Goal: Information Seeking & Learning: Learn about a topic

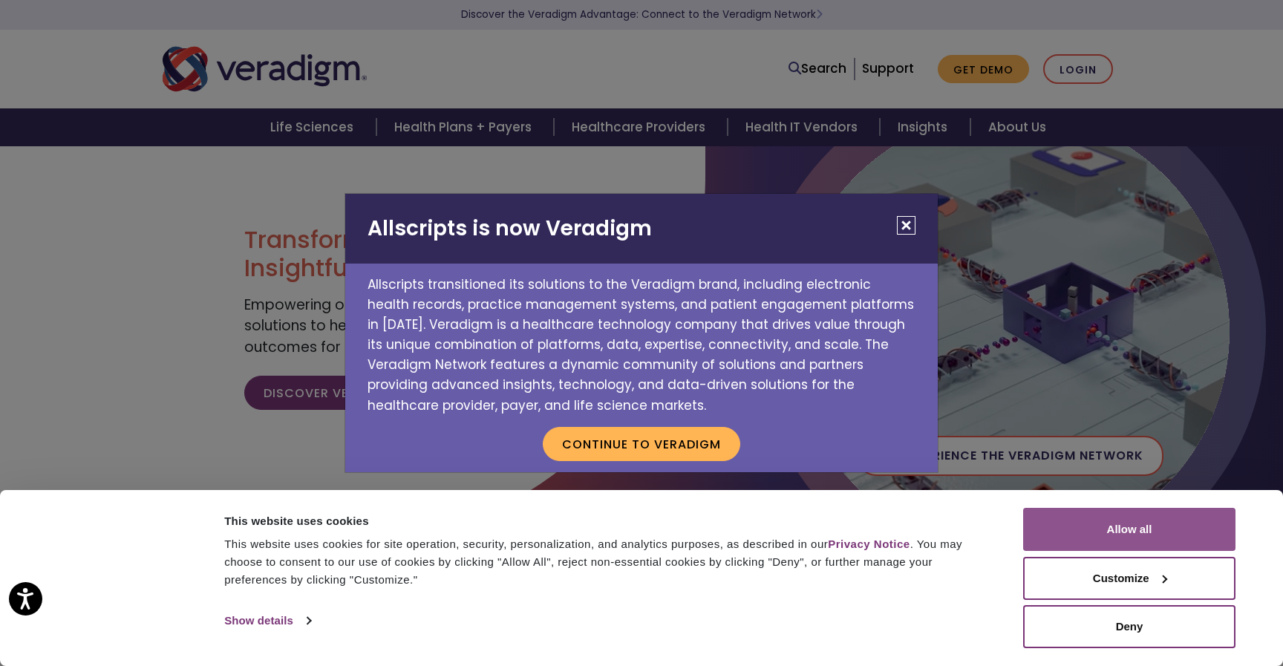
click at [1127, 525] on button "Allow all" at bounding box center [1129, 529] width 212 height 43
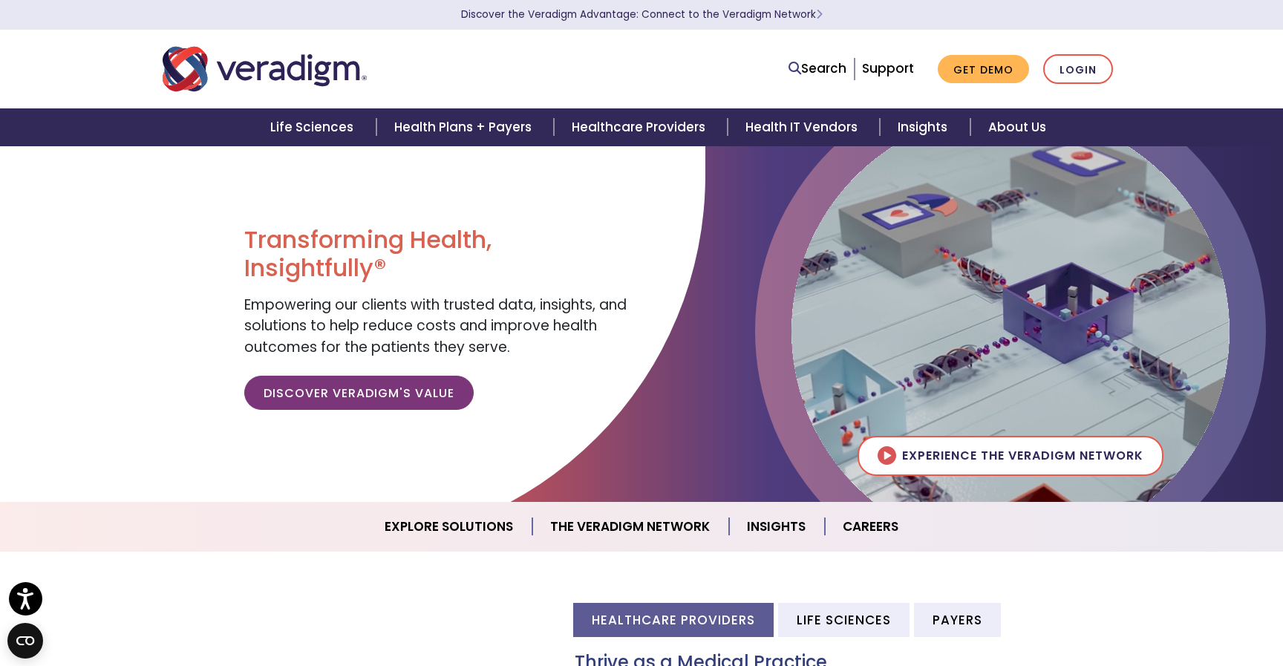
click at [542, 66] on div at bounding box center [355, 69] width 408 height 49
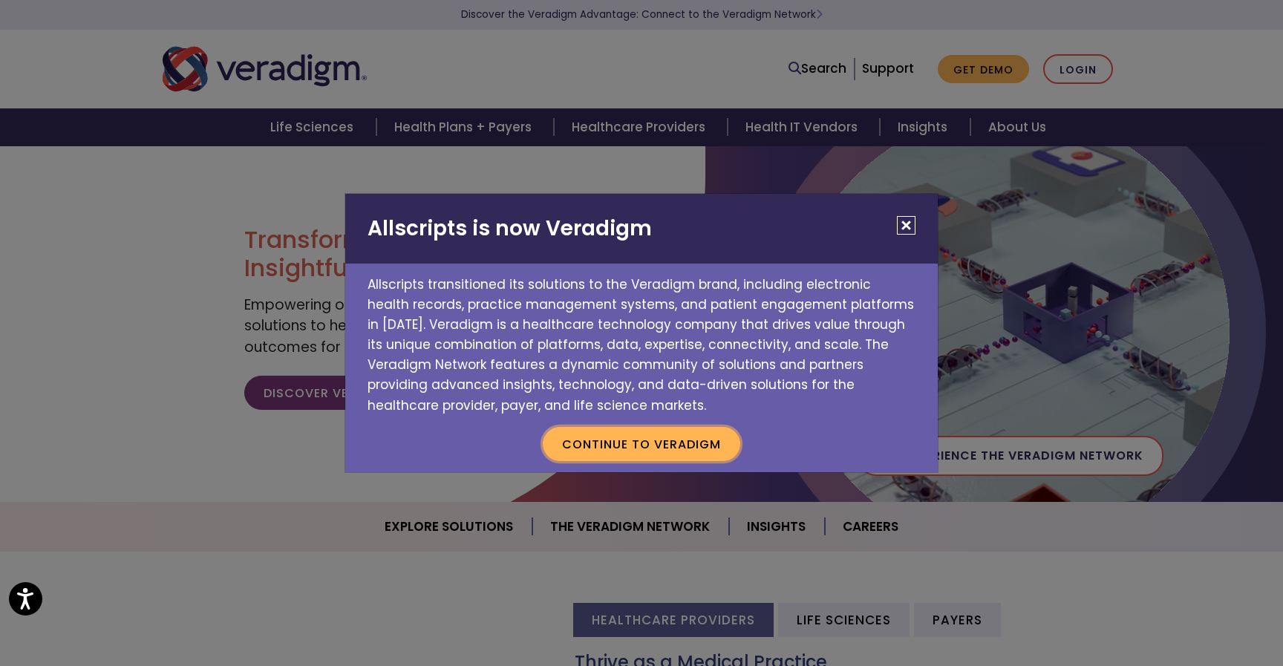
click at [688, 443] on button "Continue to Veradigm" at bounding box center [642, 444] width 198 height 34
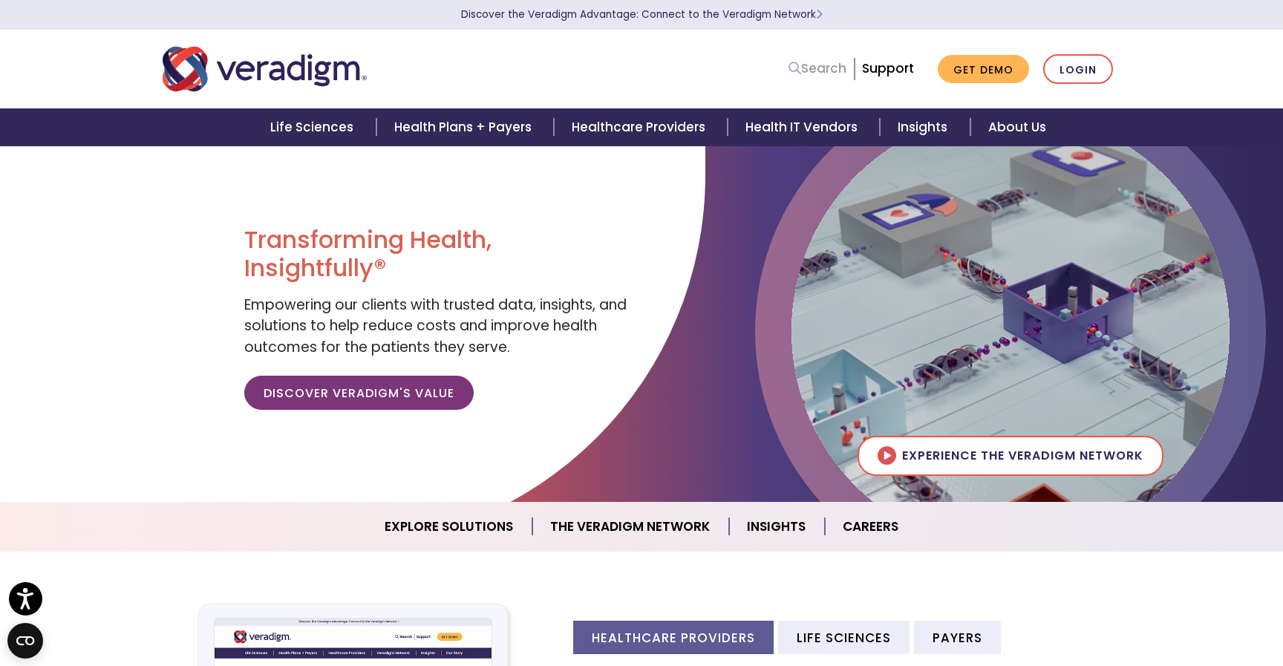
click at [834, 71] on link "Search" at bounding box center [818, 69] width 58 height 20
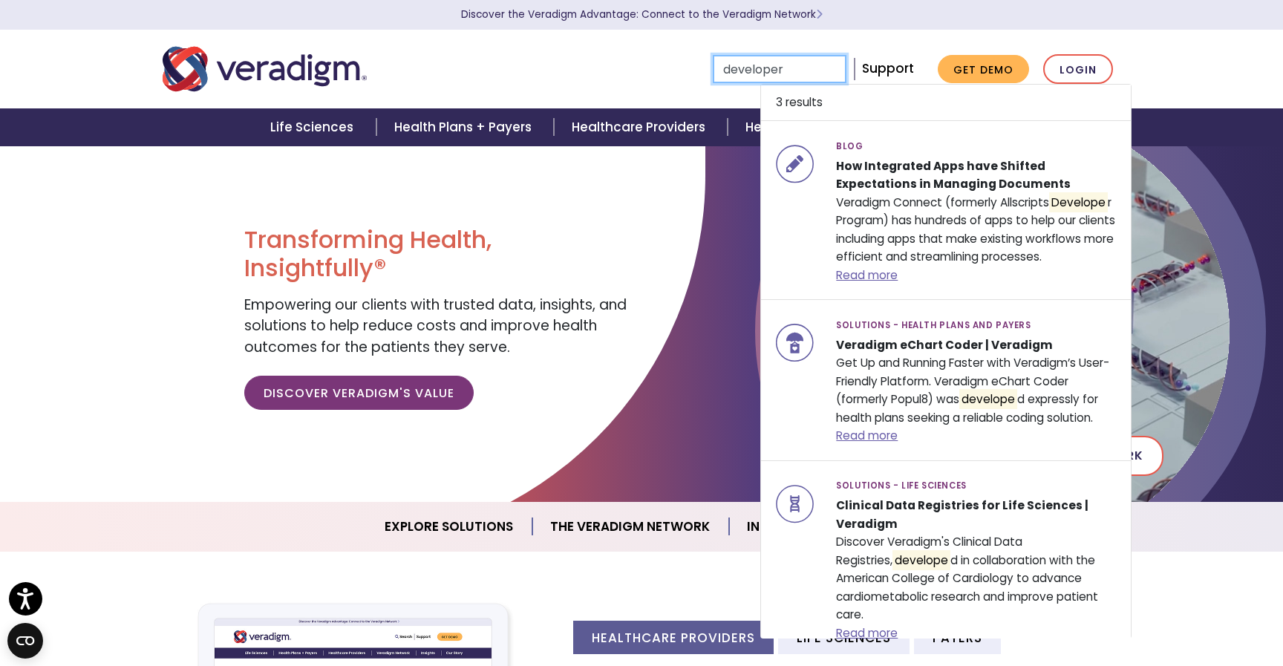
type input "developer"
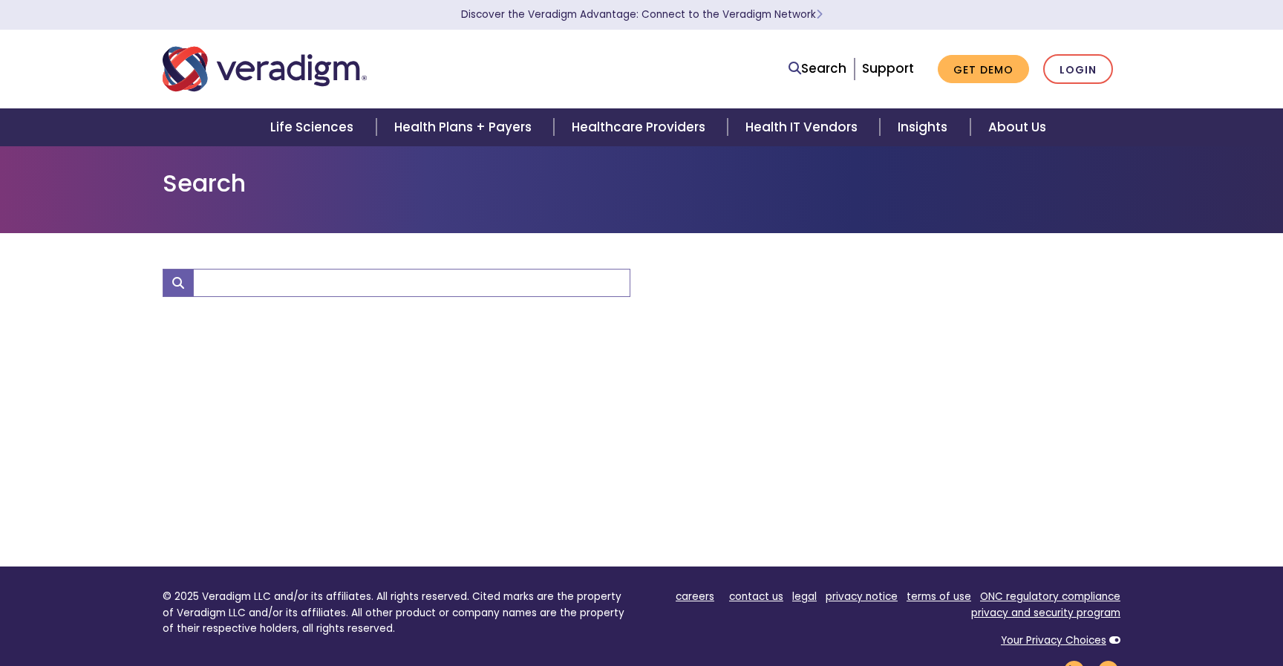
type input "developer"
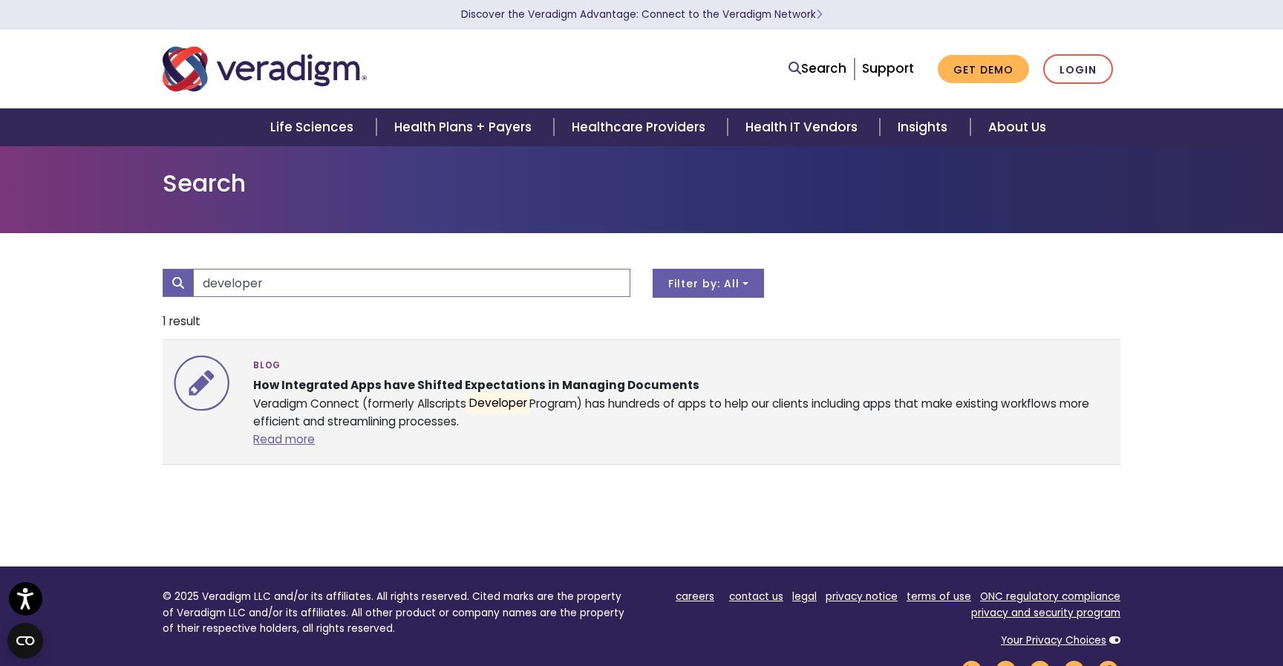
click at [292, 431] on div "Blog How Integrated Apps have Shifted Expectations in Managing Documents Veradi…" at bounding box center [681, 402] width 878 height 94
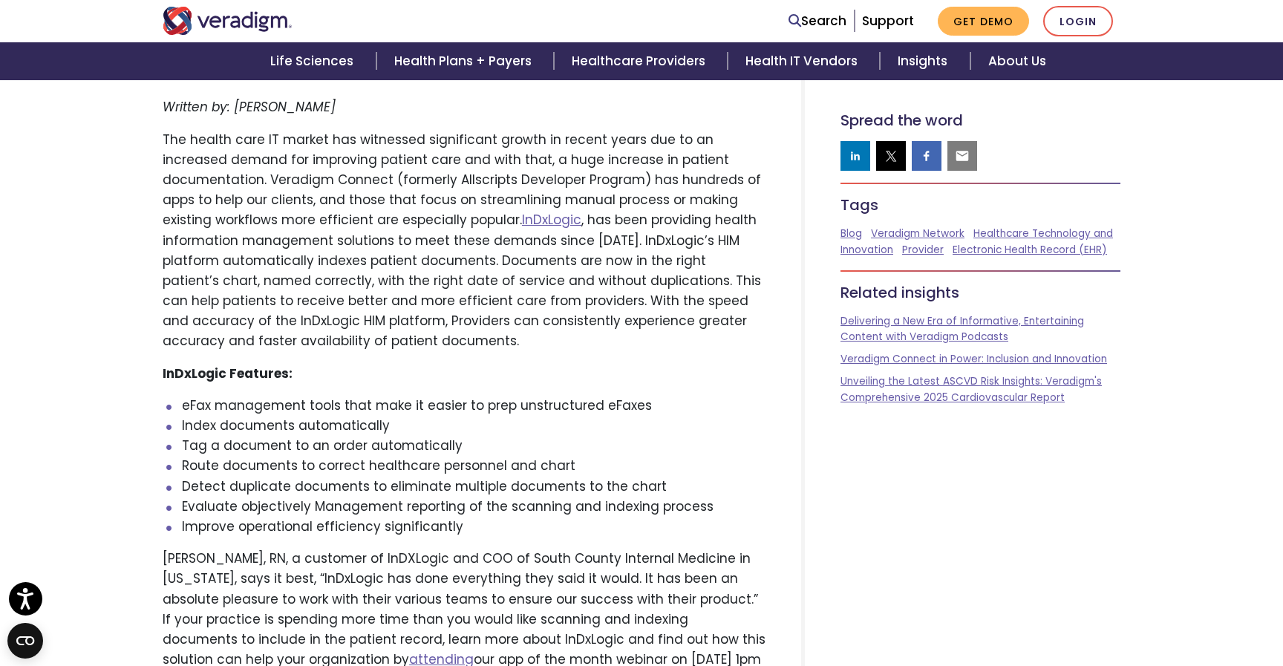
scroll to position [435, 0]
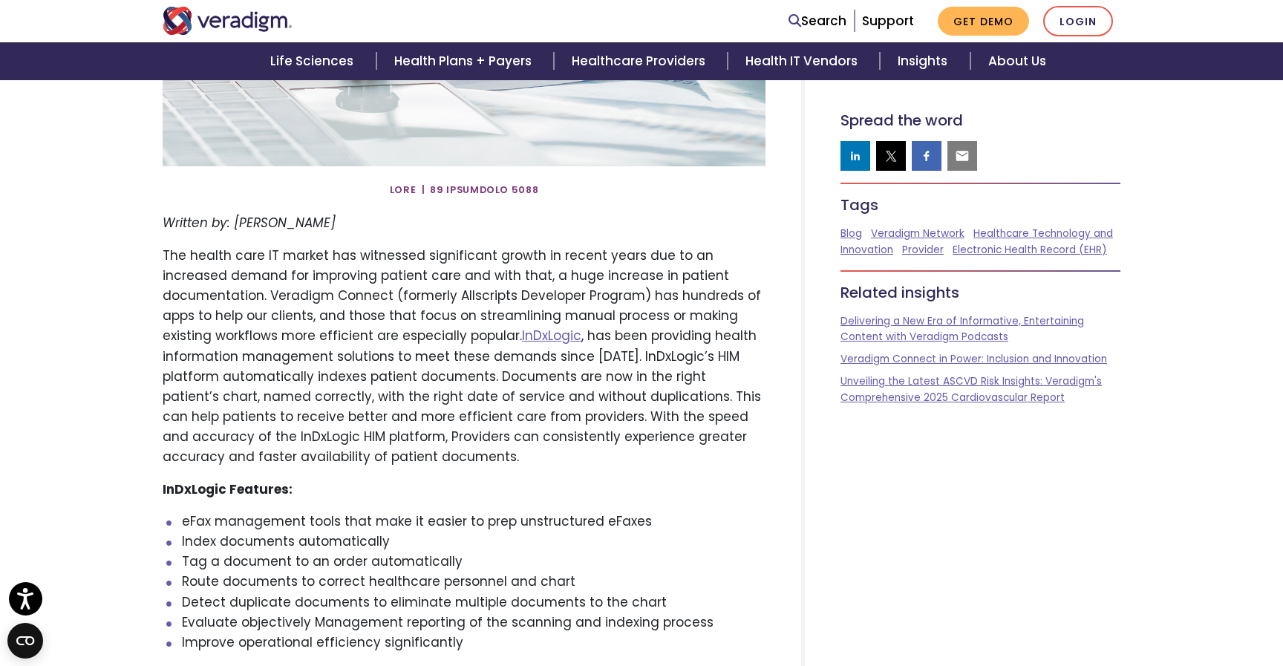
click at [194, 293] on p "The health care IT market has witnessed significant growth in recent years due …" at bounding box center [464, 357] width 603 height 222
drag, startPoint x: 194, startPoint y: 293, endPoint x: 245, endPoint y: 293, distance: 51.2
click at [245, 293] on p "The health care IT market has witnessed significant growth in recent years due …" at bounding box center [464, 357] width 603 height 222
copy p "Veradigm Connect"
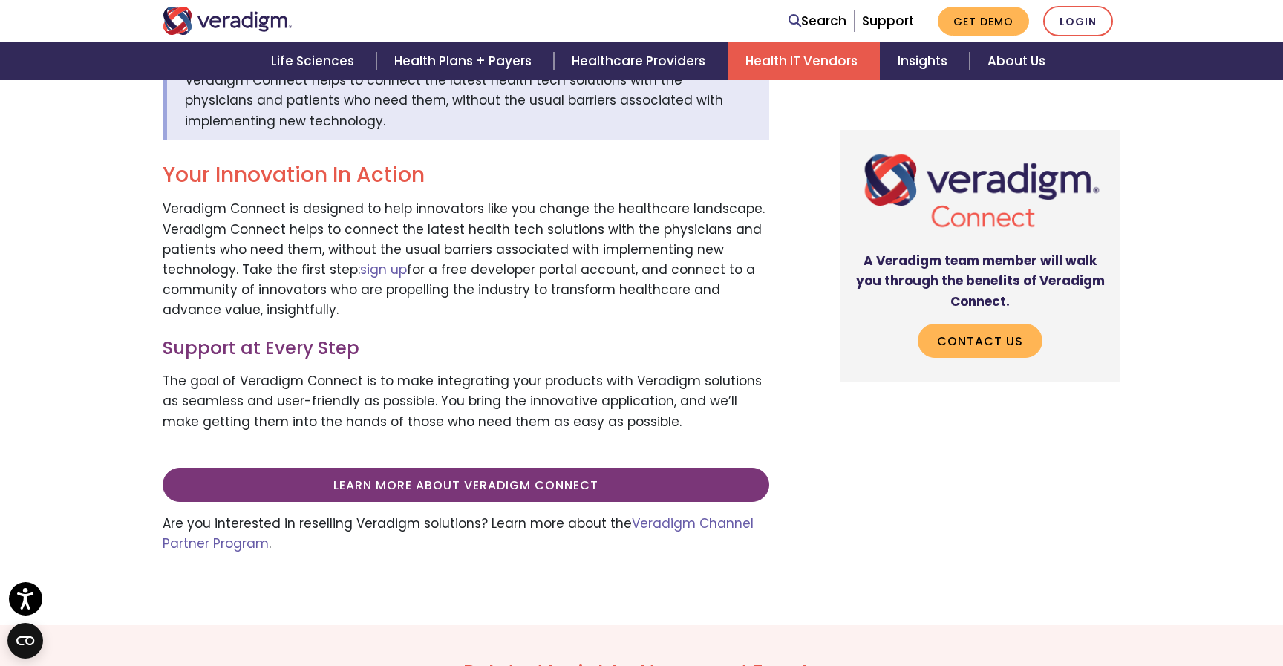
scroll to position [528, 0]
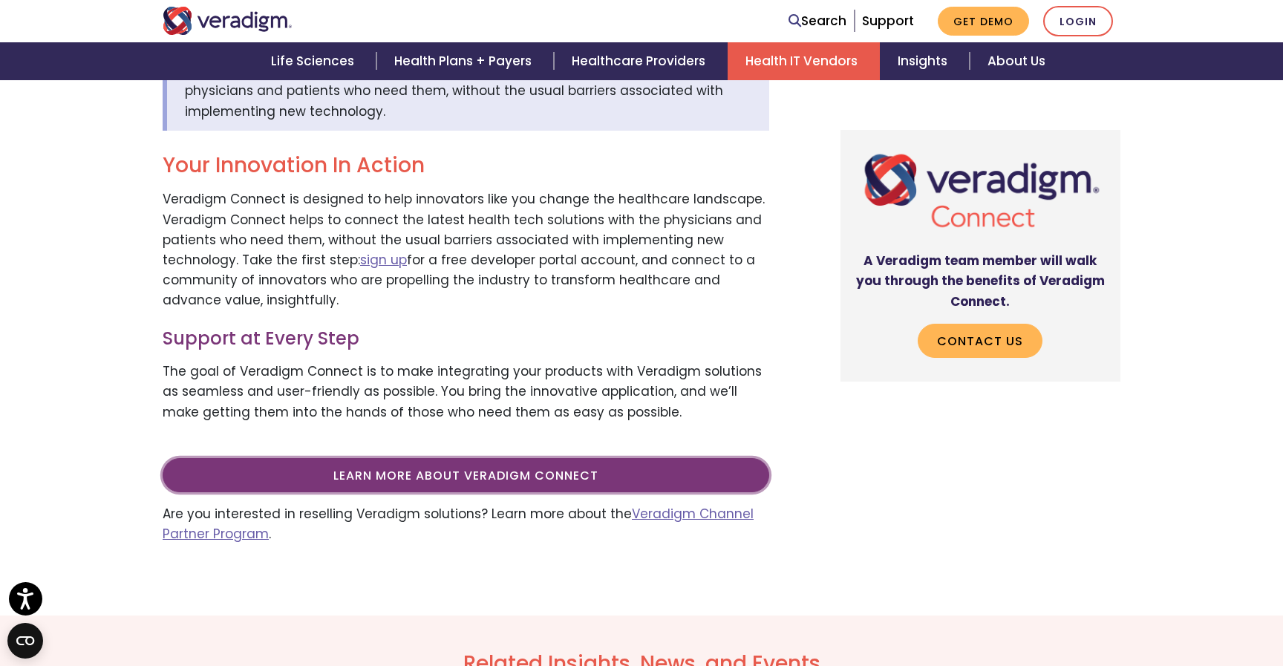
click at [495, 467] on link "Learn more about Veradigm Connect" at bounding box center [466, 475] width 607 height 34
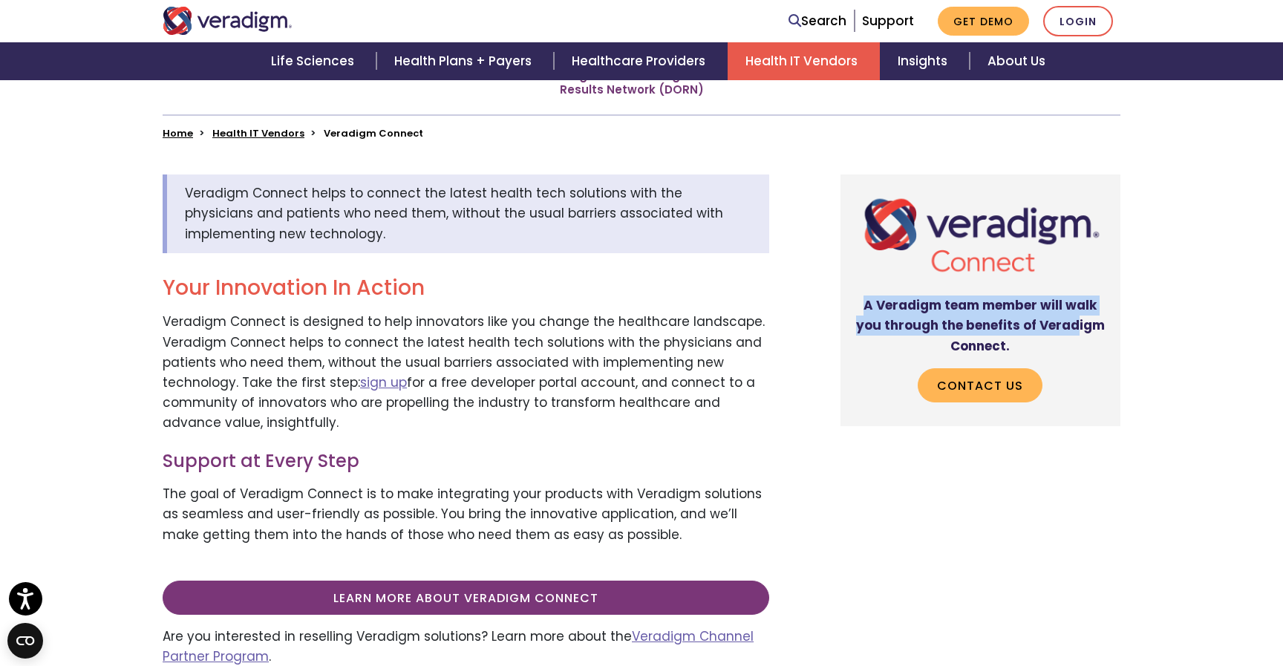
drag, startPoint x: 894, startPoint y: 290, endPoint x: 1071, endPoint y: 322, distance: 180.3
click at [1077, 322] on div "A Veradigm team member will walk you through the benefits of Veradigm Connect. …" at bounding box center [980, 294] width 256 height 216
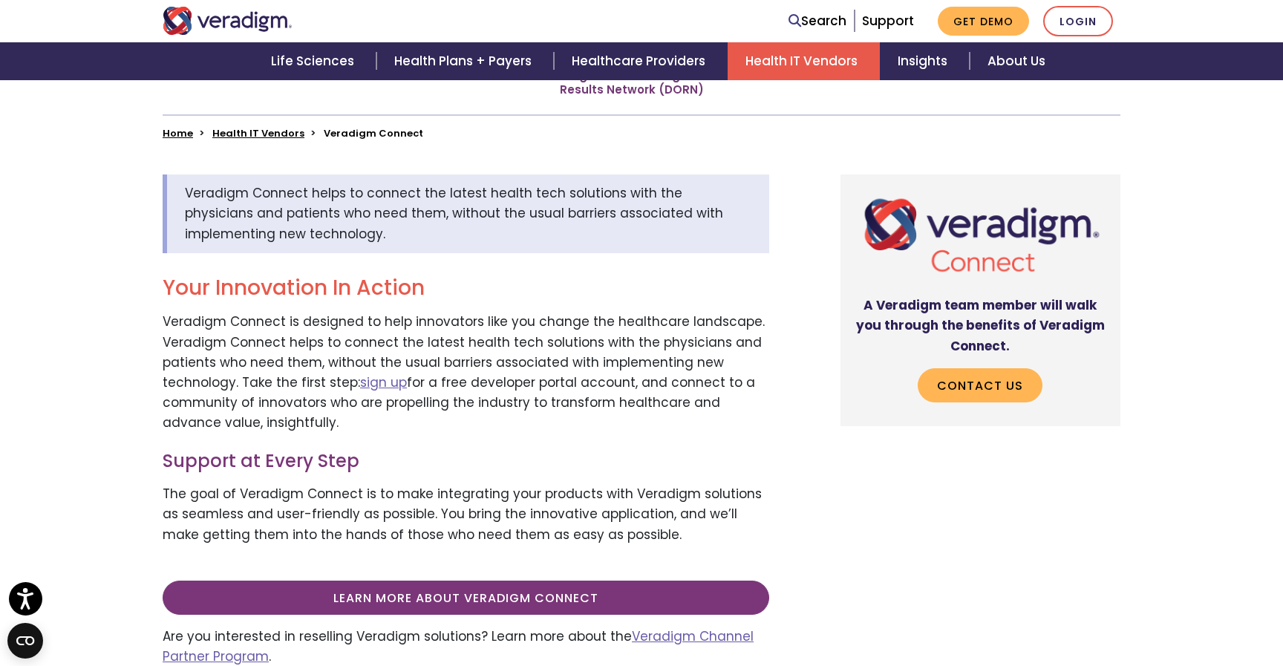
click at [985, 521] on div "A Veradigm team member will walk you through the benefits of Veradigm Connect. …" at bounding box center [968, 426] width 327 height 504
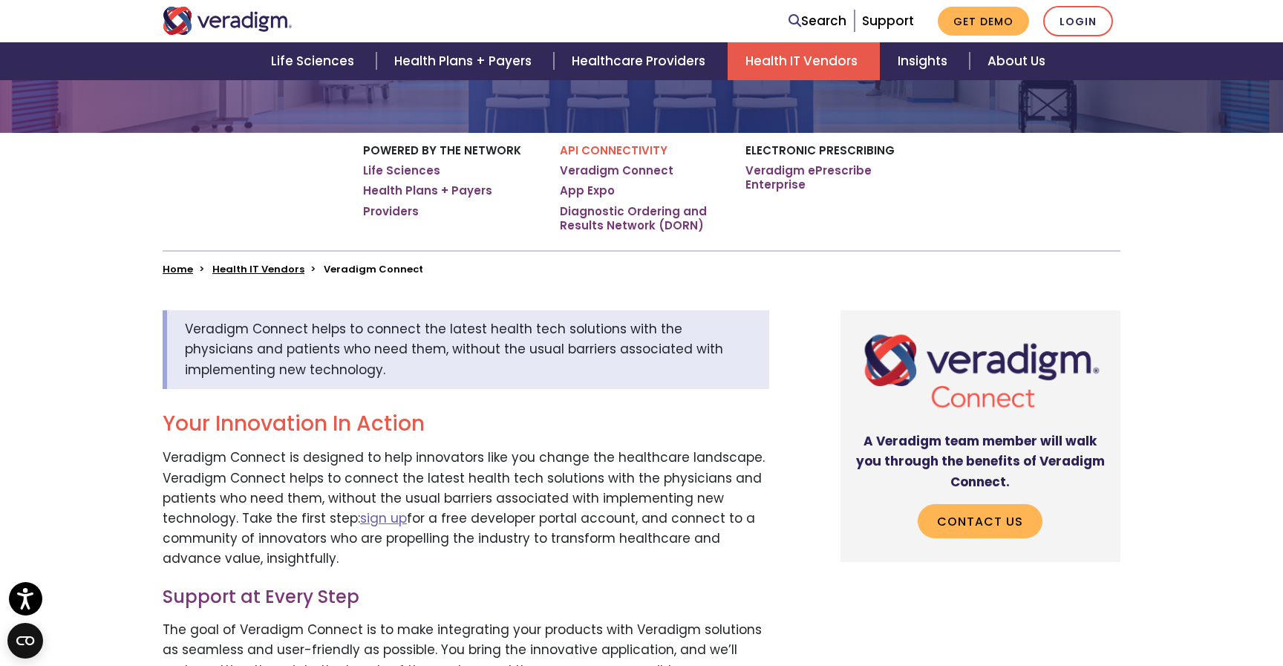
scroll to position [187, 0]
